Goal: Book appointment/travel/reservation

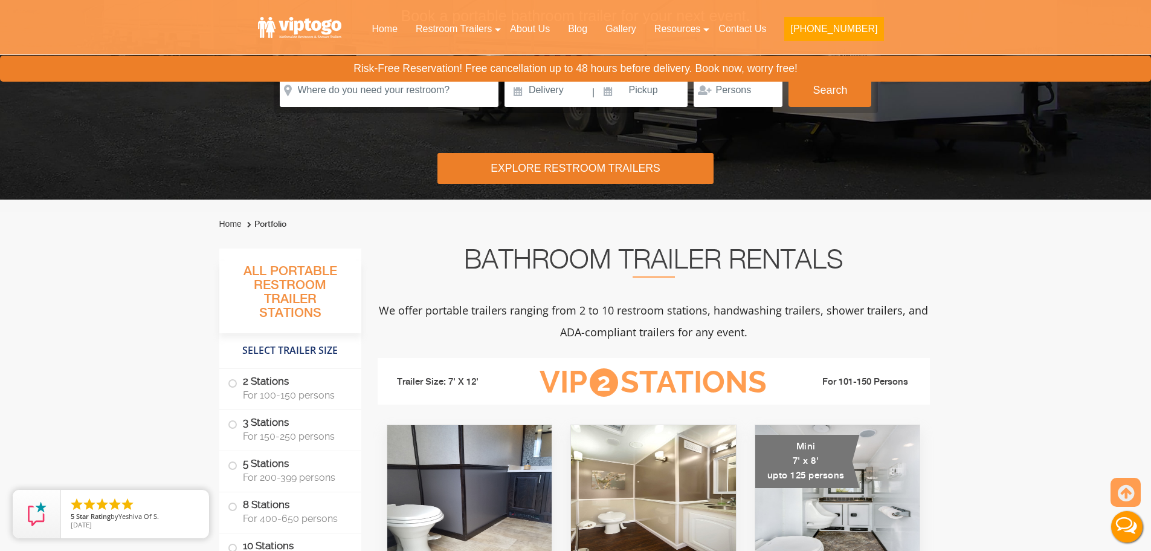
scroll to position [363, 0]
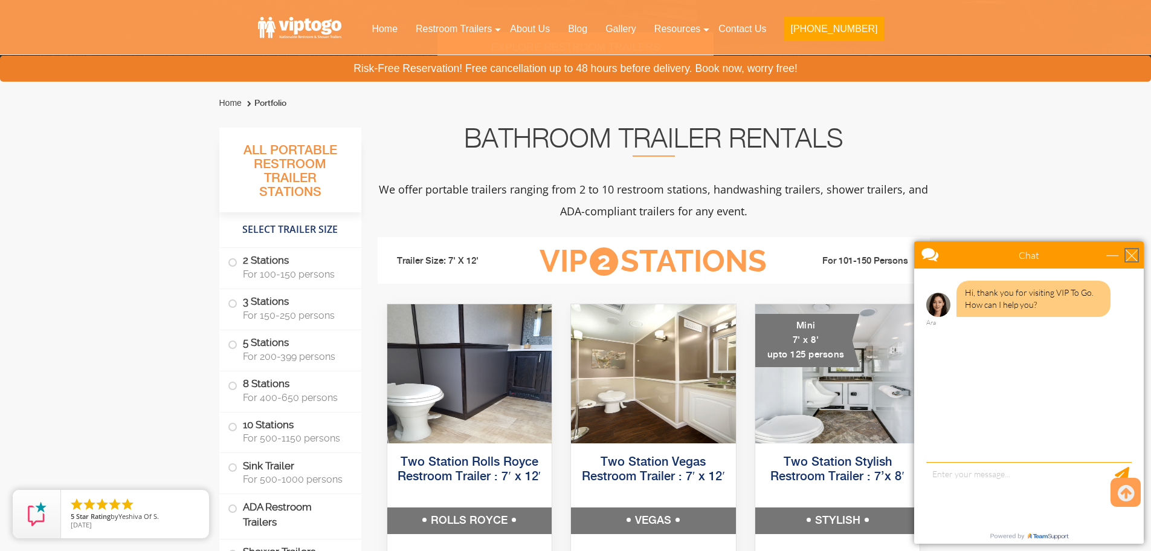
click at [1130, 252] on div "close" at bounding box center [1132, 255] width 12 height 12
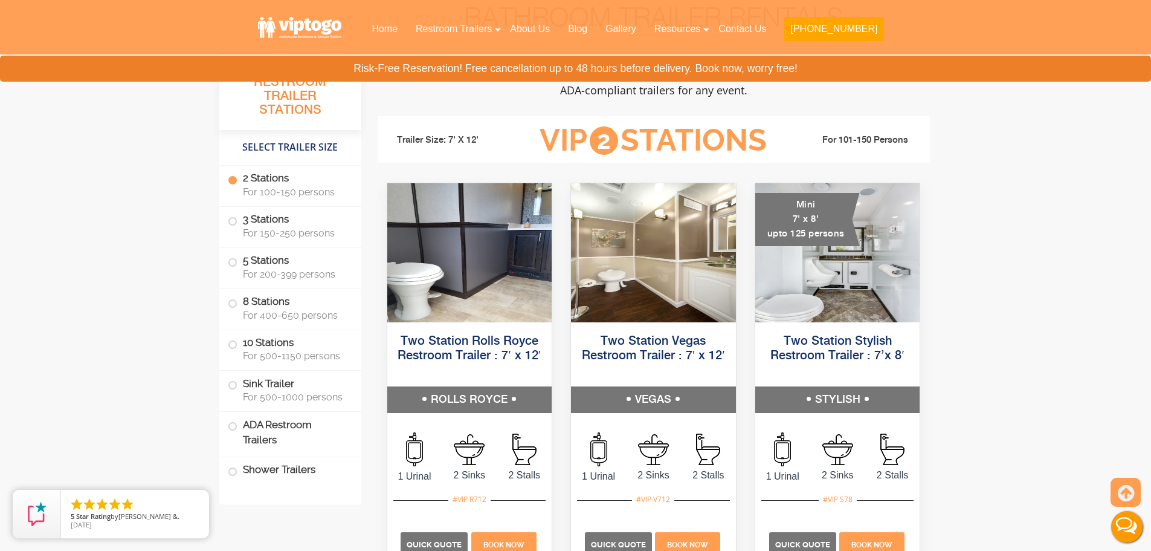
scroll to position [544, 0]
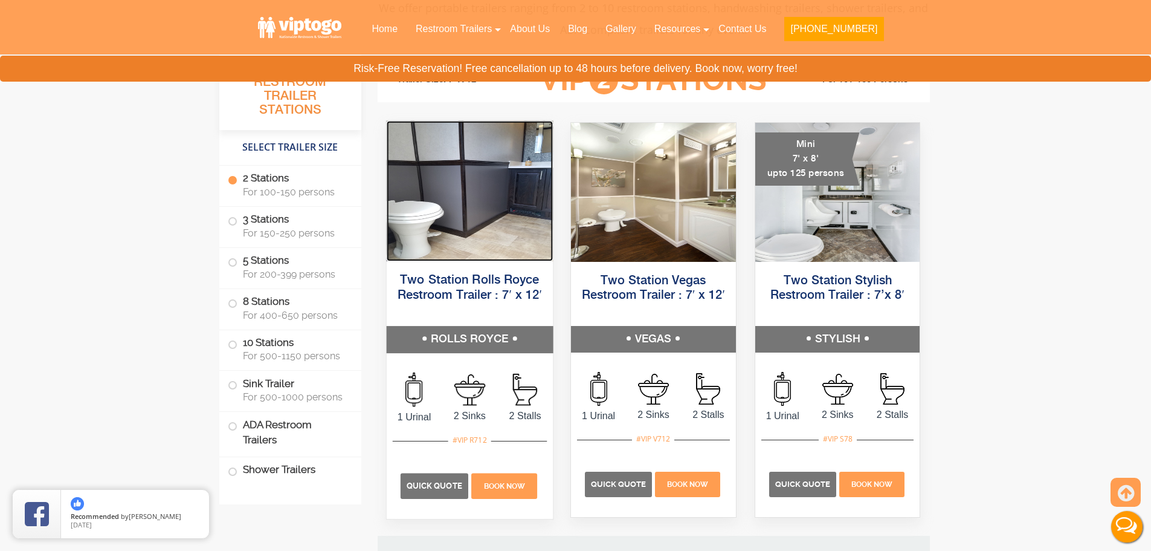
click at [461, 166] on img at bounding box center [469, 191] width 166 height 140
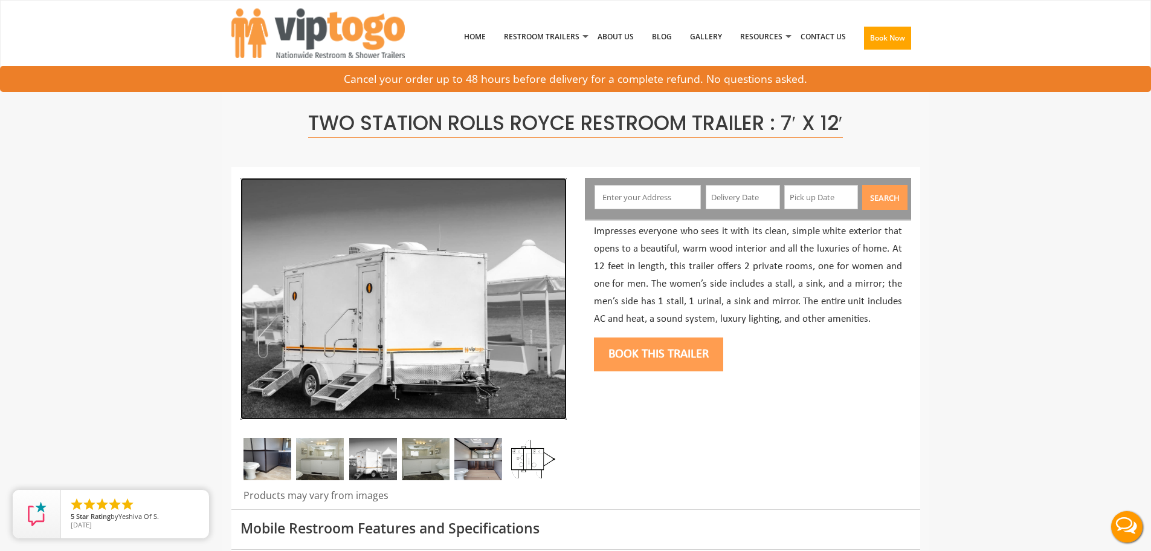
click at [533, 298] on img at bounding box center [404, 299] width 326 height 242
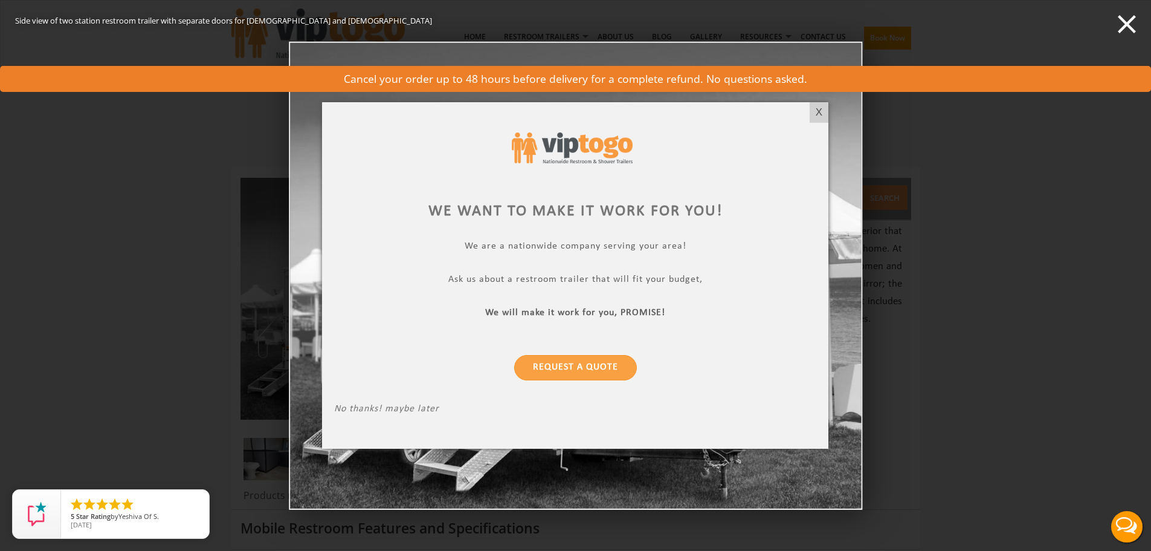
click at [1130, 24] on div at bounding box center [575, 275] width 1151 height 551
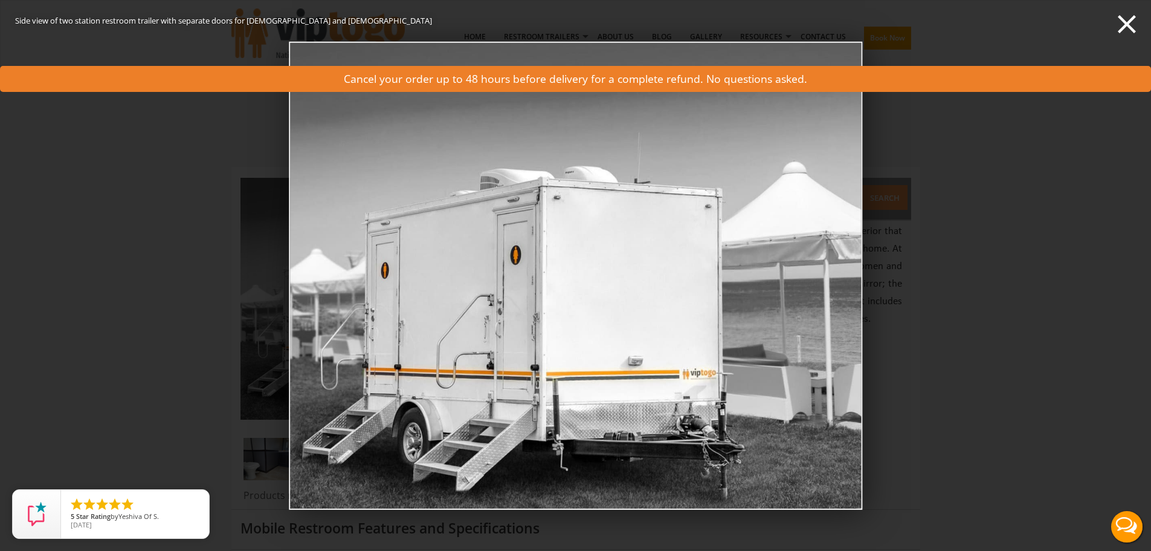
scroll to position [60, 0]
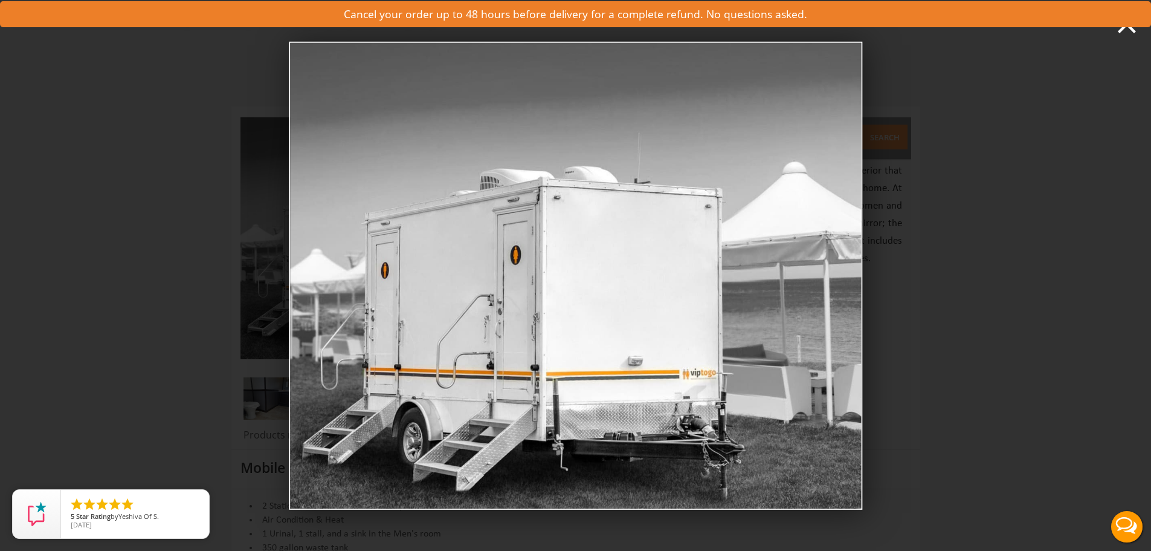
click at [623, 156] on img at bounding box center [576, 275] width 574 height 468
click at [1049, 94] on div "Side view of two station restroom trailer with separate doors for males and fem…" at bounding box center [575, 275] width 1151 height 551
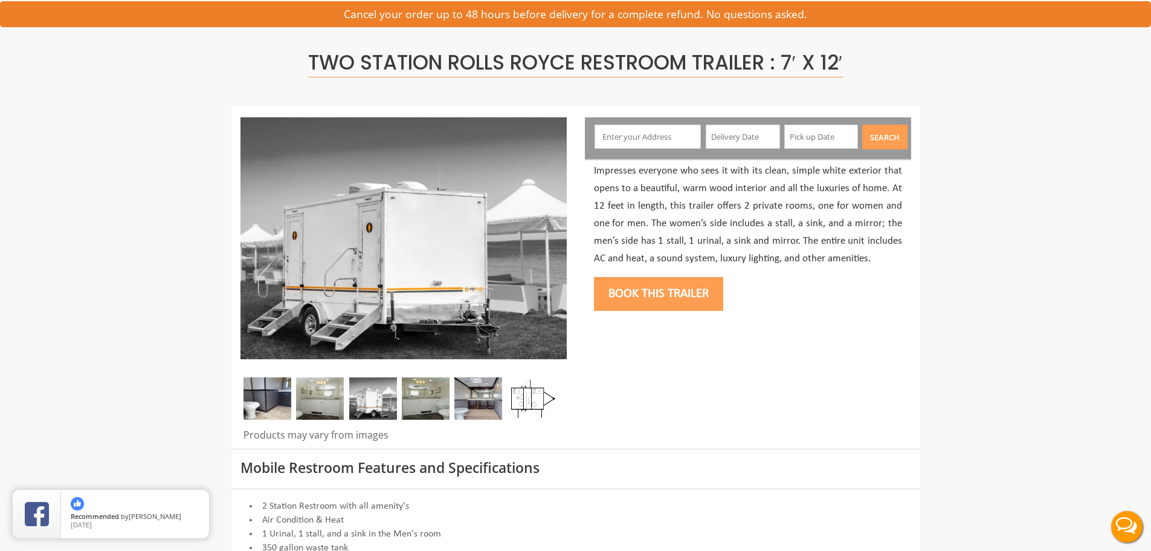
drag, startPoint x: 352, startPoint y: 402, endPoint x: 338, endPoint y: 407, distance: 14.7
click at [351, 402] on img at bounding box center [373, 398] width 48 height 42
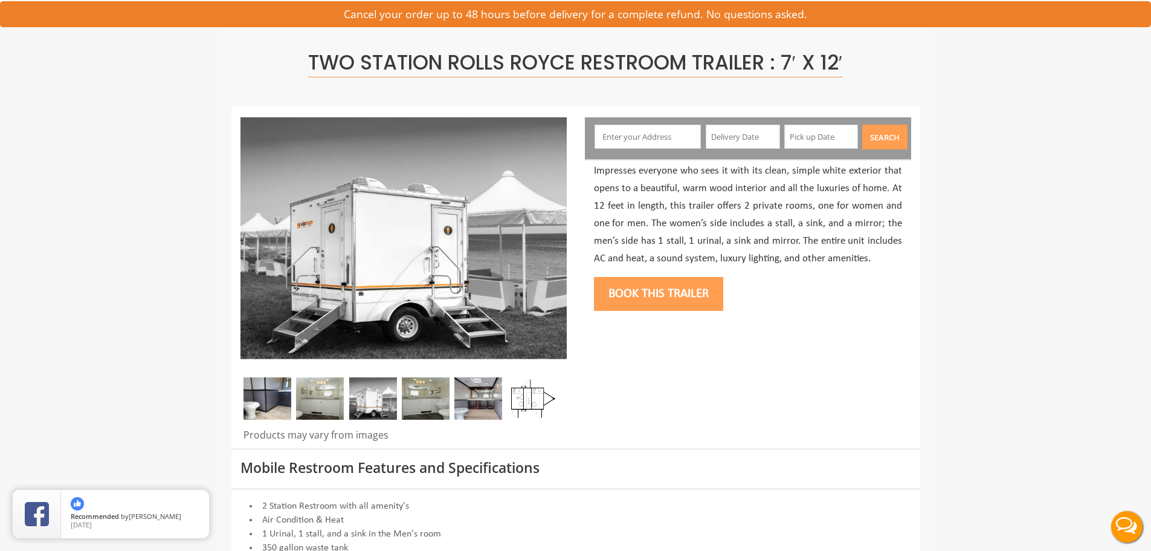
click at [338, 407] on img at bounding box center [320, 398] width 48 height 42
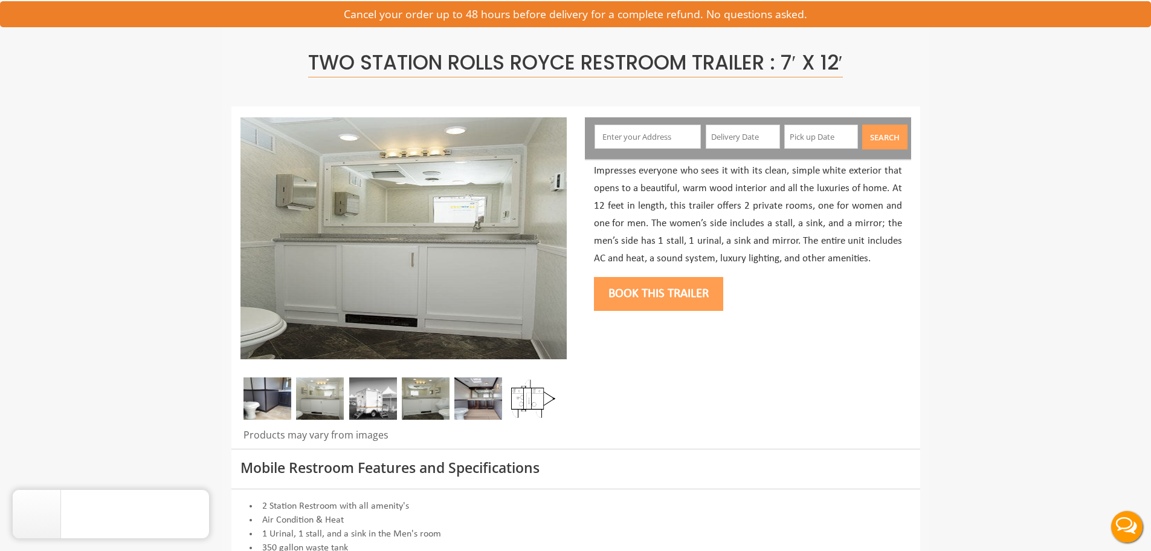
click at [348, 405] on div at bounding box center [404, 401] width 326 height 48
click at [392, 402] on img at bounding box center [373, 398] width 48 height 42
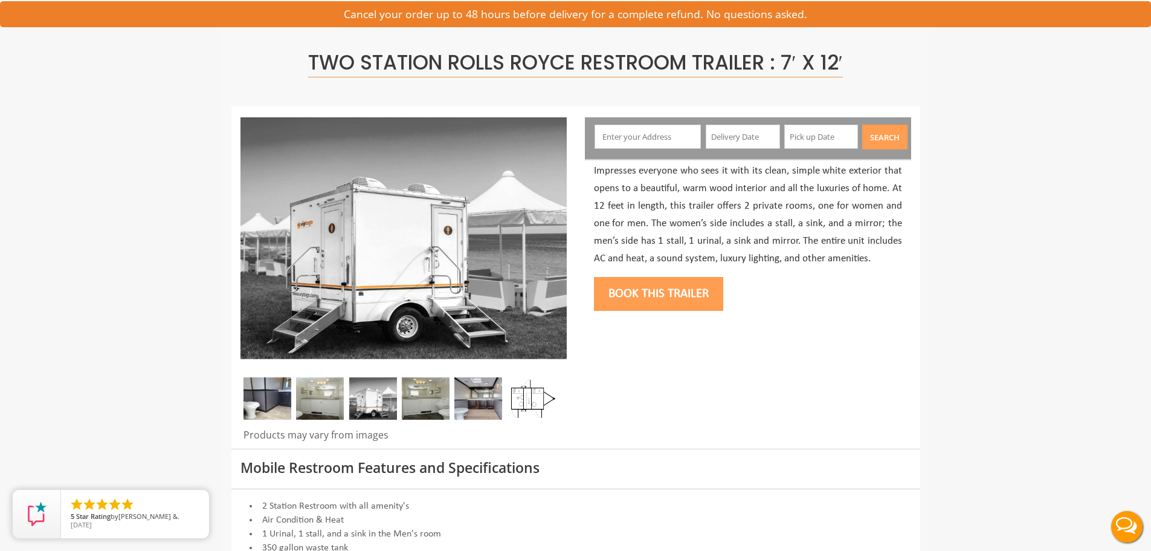
click at [413, 401] on img at bounding box center [426, 398] width 48 height 42
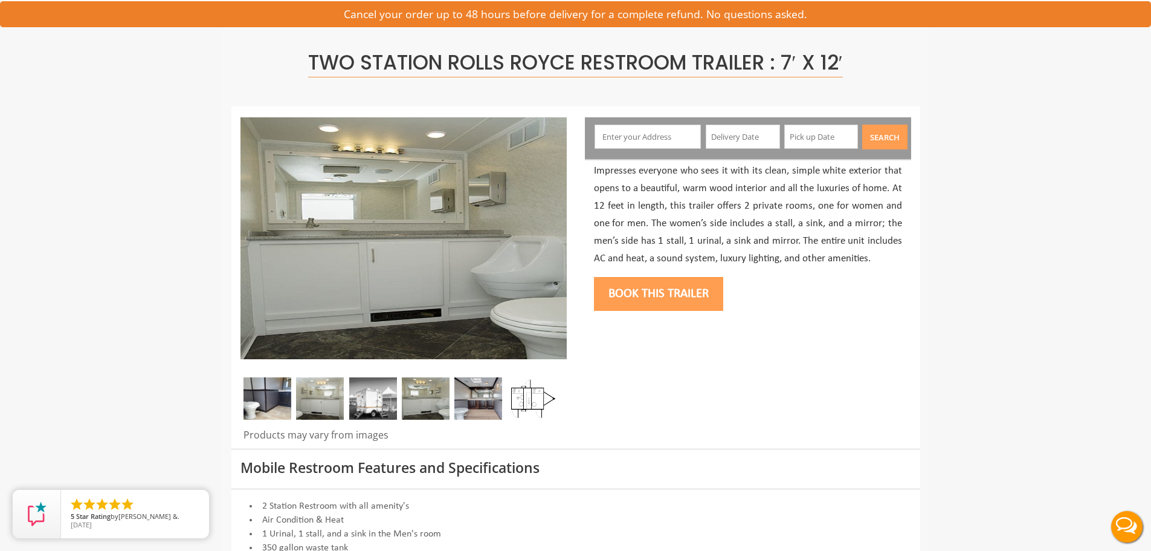
click at [459, 403] on img at bounding box center [478, 398] width 48 height 42
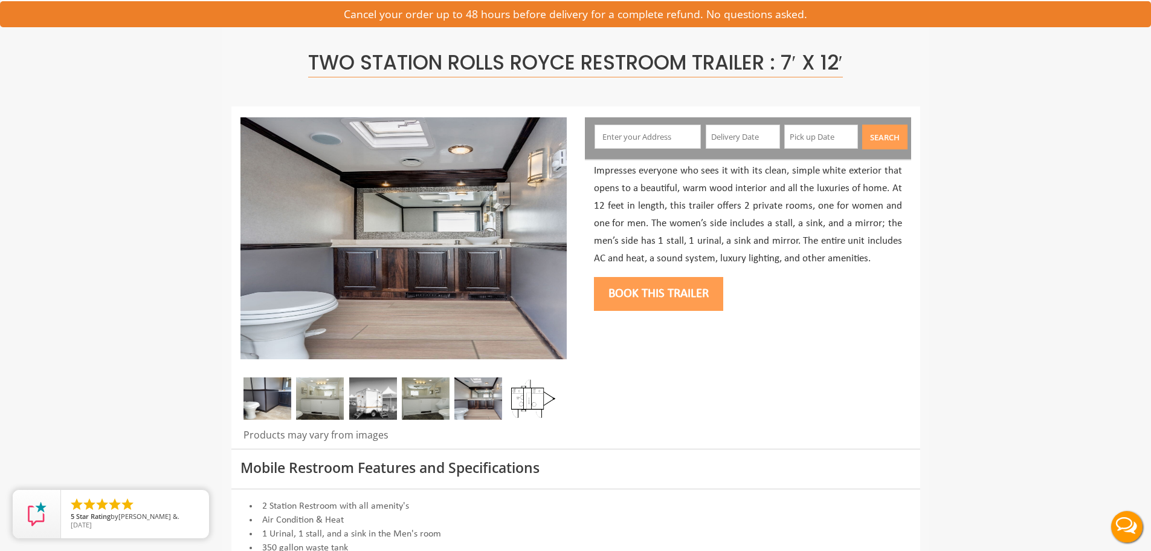
click at [489, 407] on img at bounding box center [478, 398] width 48 height 42
click at [660, 131] on input "text" at bounding box center [648, 137] width 106 height 24
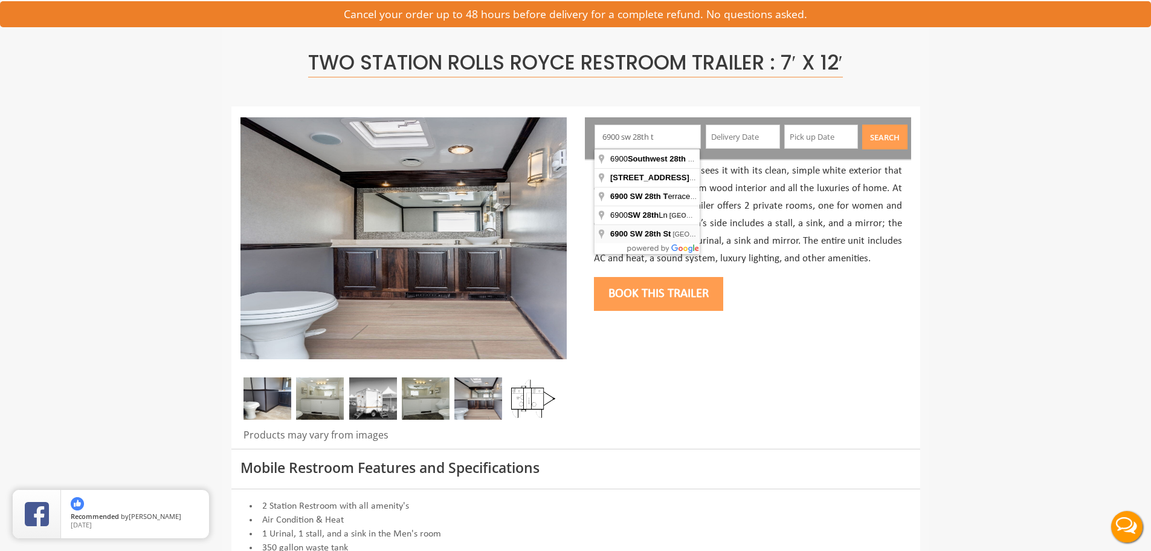
type input "6900 SW 28th St, Miramar, FL, USA"
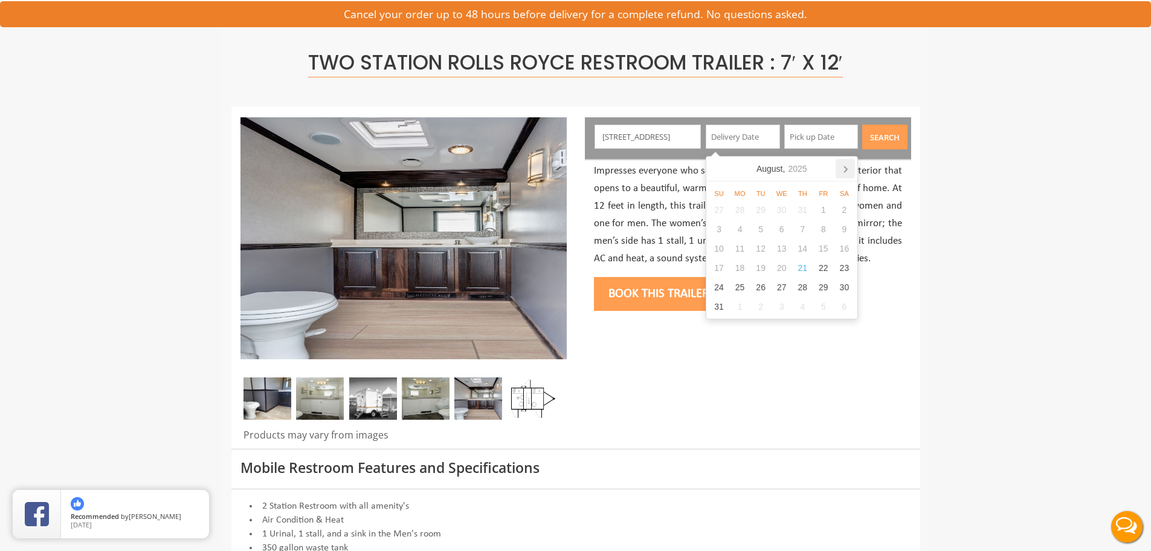
click at [852, 175] on icon at bounding box center [845, 168] width 19 height 19
click at [844, 213] on div "4" at bounding box center [844, 209] width 21 height 19
type input "10/04/2025"
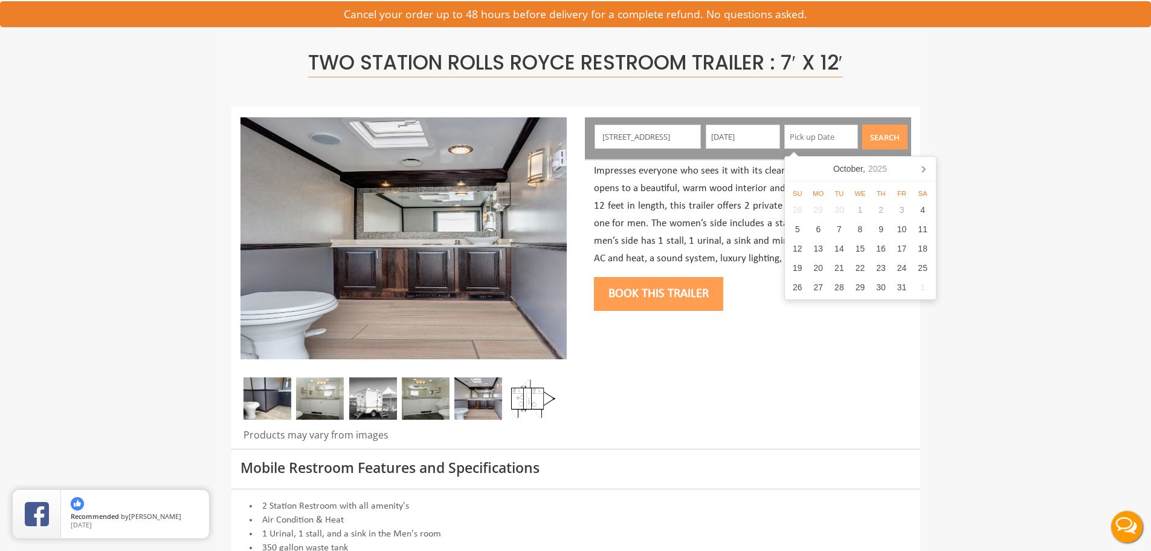
click at [719, 225] on body "Toggle navigation VIPTOGO Home Restroom Trailers Restroom Trailers by Type All …" at bounding box center [575, 215] width 1151 height 551
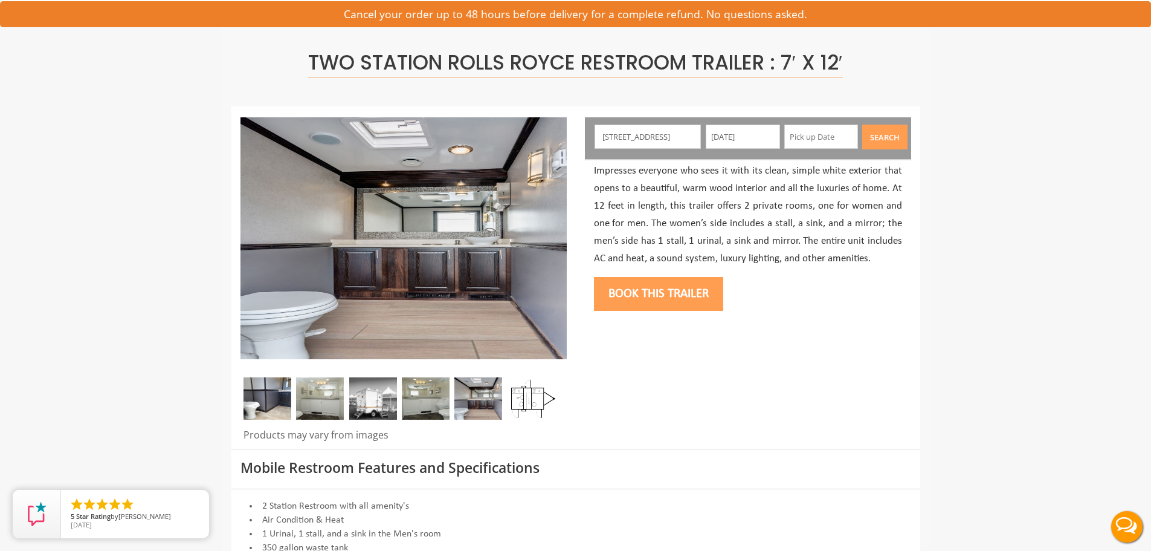
click at [794, 139] on input "text" at bounding box center [821, 137] width 74 height 24
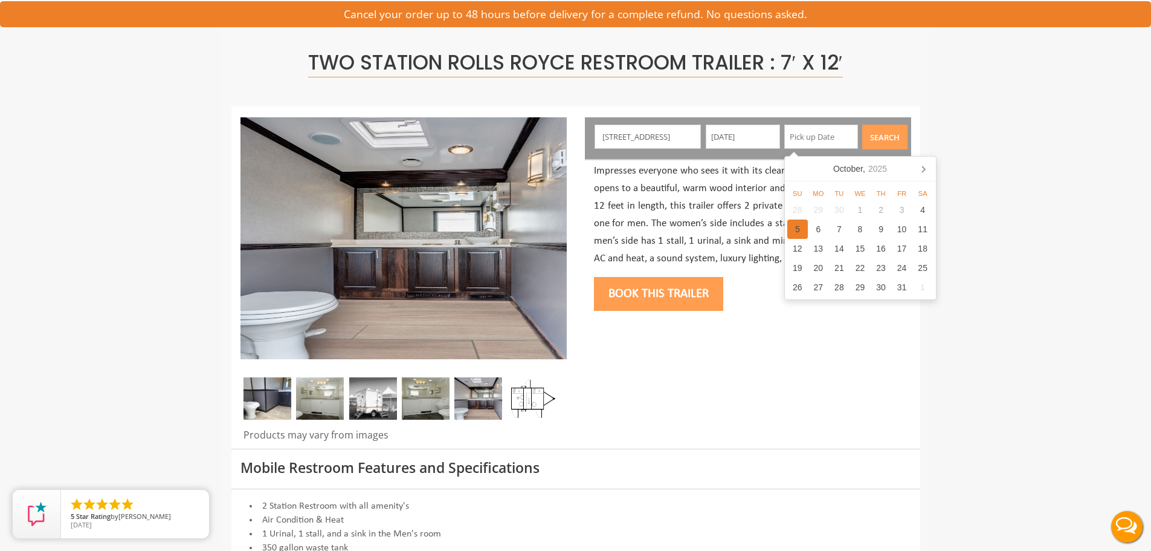
click at [798, 231] on div "5" at bounding box center [798, 228] width 21 height 19
type input "10/05/2025"
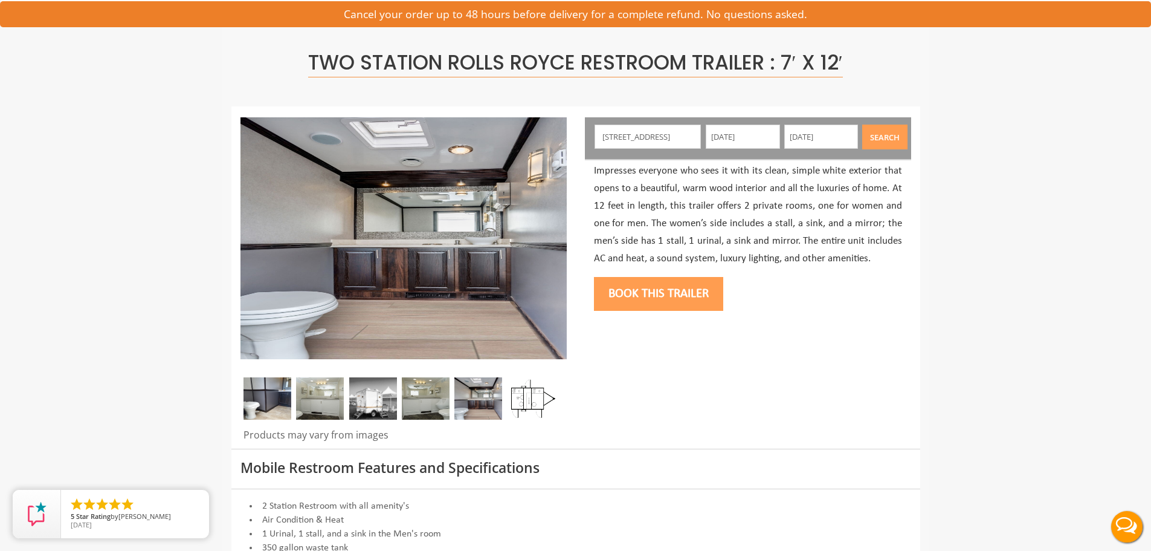
click at [872, 141] on button "Search" at bounding box center [884, 137] width 45 height 25
